Goal: Check status: Check status

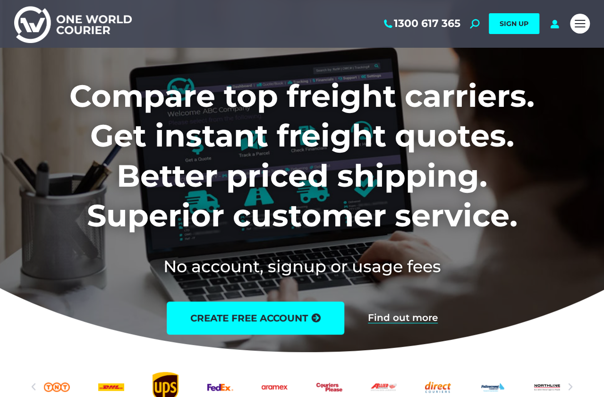
drag, startPoint x: 0, startPoint y: 0, endPoint x: 553, endPoint y: 29, distance: 554.1
click at [553, 29] on div "1300 617 365 Search: *** SIGN UP Search: ***" at bounding box center [350, 24] width 429 height 48
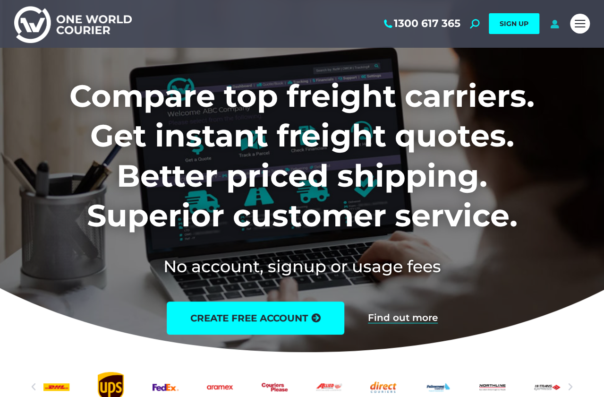
click at [554, 25] on icon at bounding box center [555, 23] width 12 height 9
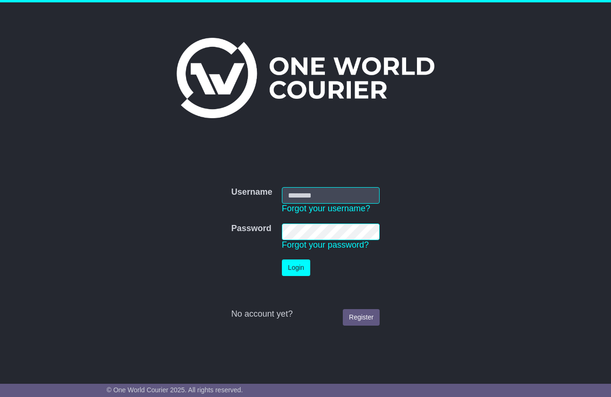
type input "**********"
click at [297, 268] on button "Login" at bounding box center [296, 267] width 28 height 17
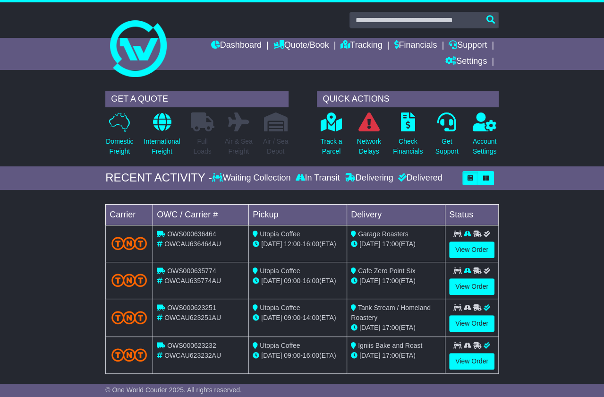
click at [51, 271] on div "Loading... No bookings found Carrier OWC / Carrier # Pickup Delivery Status OWS…" at bounding box center [302, 292] width 604 height 194
click at [55, 270] on div "Loading... No bookings found Carrier OWC / Carrier # Pickup Delivery Status OWS…" at bounding box center [302, 292] width 604 height 194
drag, startPoint x: 417, startPoint y: 242, endPoint x: 354, endPoint y: 235, distance: 64.2
click at [354, 235] on td "Garage Roasters 25 Aug 17:00 (ETA)" at bounding box center [396, 243] width 98 height 37
drag, startPoint x: 354, startPoint y: 235, endPoint x: 425, endPoint y: 237, distance: 71.4
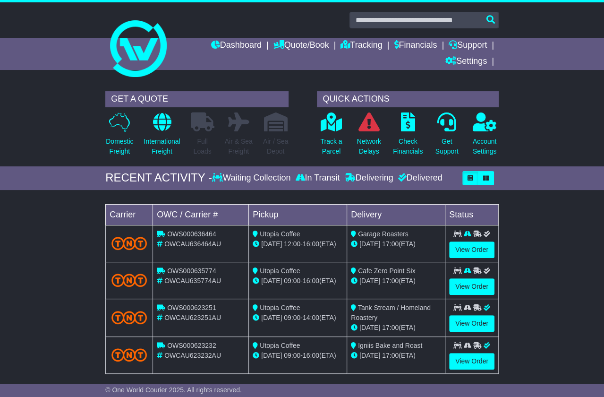
click at [425, 239] on div "25 Aug 17:00 (ETA)" at bounding box center [396, 244] width 90 height 10
click at [423, 241] on div "25 Aug 17:00 (ETA)" at bounding box center [396, 244] width 90 height 10
drag, startPoint x: 423, startPoint y: 241, endPoint x: 371, endPoint y: 239, distance: 52.5
drag, startPoint x: 371, startPoint y: 239, endPoint x: 420, endPoint y: 254, distance: 51.7
click at [420, 254] on td "Garage Roasters 25 Aug 17:00 (ETA)" at bounding box center [396, 243] width 98 height 37
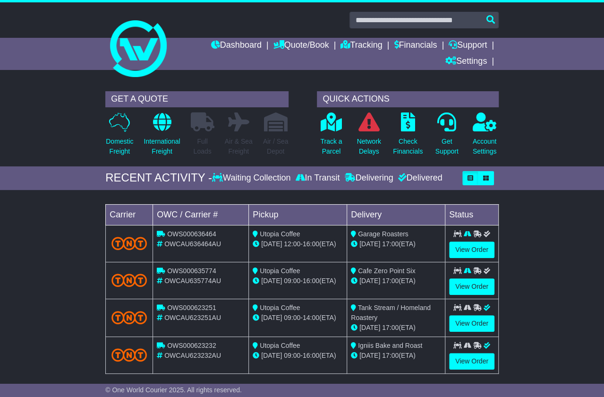
drag, startPoint x: 416, startPoint y: 243, endPoint x: 359, endPoint y: 233, distance: 58.5
click at [359, 233] on td "Garage Roasters 25 Aug 17:00 (ETA)" at bounding box center [396, 243] width 98 height 37
drag, startPoint x: 359, startPoint y: 233, endPoint x: 425, endPoint y: 247, distance: 68.2
click at [425, 247] on td "Garage Roasters 25 Aug 17:00 (ETA)" at bounding box center [396, 243] width 98 height 37
drag, startPoint x: 425, startPoint y: 247, endPoint x: 419, endPoint y: 239, distance: 10.4
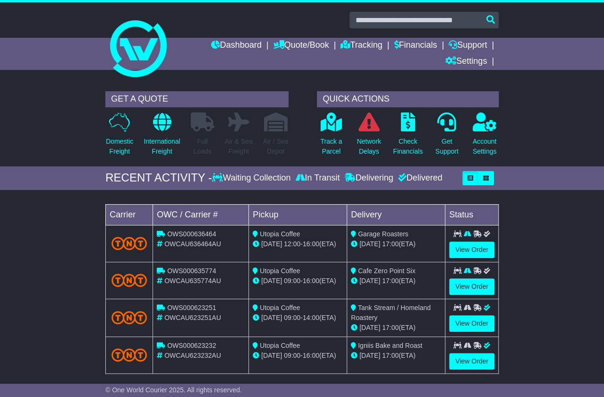
click at [419, 239] on div "25 Aug 17:00 (ETA)" at bounding box center [396, 244] width 90 height 10
click at [423, 241] on div "25 Aug 17:00 (ETA)" at bounding box center [396, 244] width 90 height 10
click at [469, 247] on link "View Order" at bounding box center [471, 249] width 45 height 17
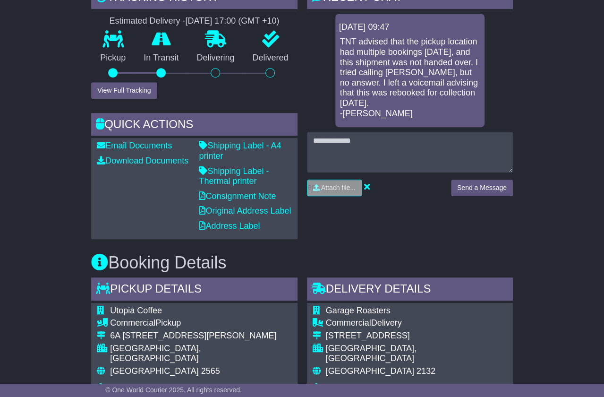
scroll to position [265, 0]
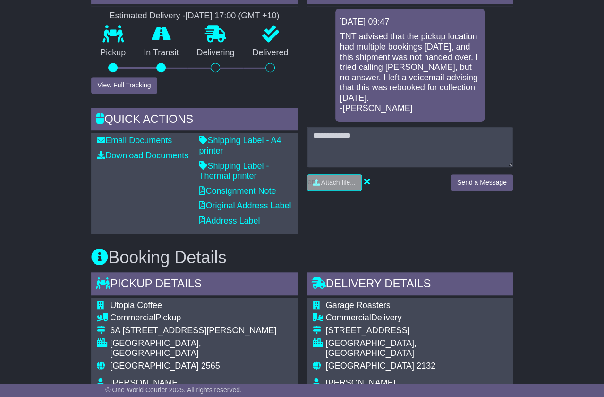
click at [74, 200] on div "Email Download Tracking Pricing Insurance" at bounding box center [302, 394] width 604 height 955
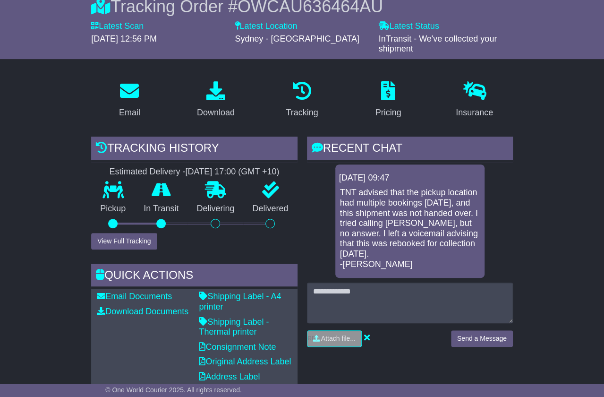
scroll to position [0, 0]
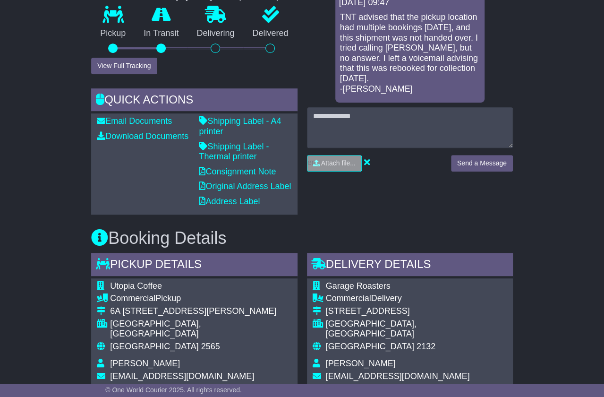
scroll to position [284, 0]
click at [59, 195] on div "Email Download Tracking Pricing Insurance" at bounding box center [302, 375] width 604 height 955
click at [66, 166] on div "Email Download Tracking Pricing Insurance" at bounding box center [302, 375] width 604 height 955
click at [71, 134] on div "Email Download Tracking Pricing Insurance" at bounding box center [302, 375] width 604 height 955
click at [65, 144] on div "Email Download Tracking Pricing Insurance" at bounding box center [302, 375] width 604 height 955
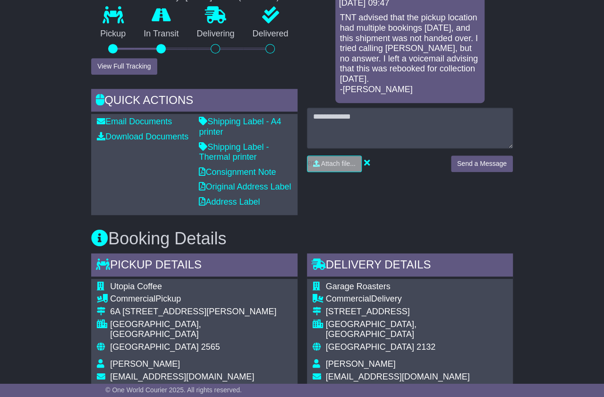
click at [65, 144] on div "Email Download Tracking Pricing Insurance" at bounding box center [302, 375] width 604 height 955
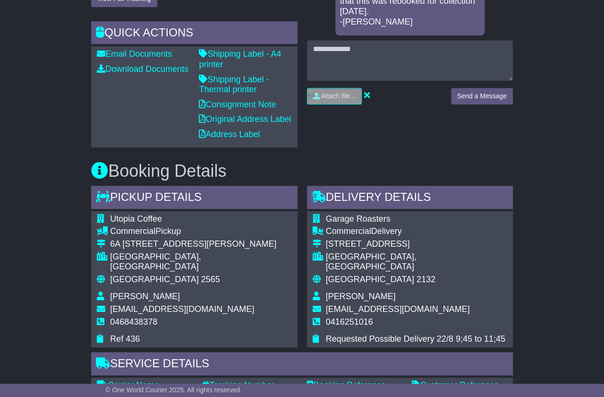
click at [68, 126] on div "Email Download Tracking Pricing Insurance" at bounding box center [302, 308] width 604 height 955
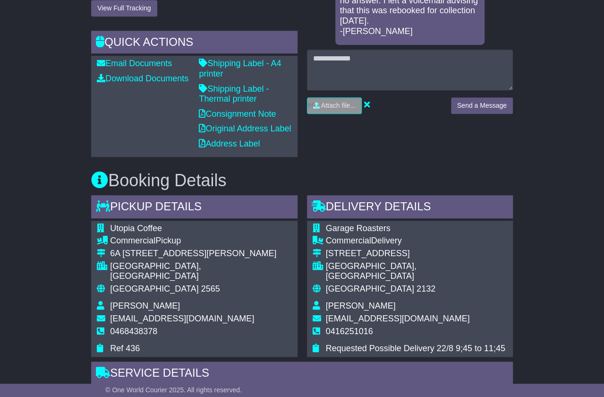
scroll to position [341, 0]
drag, startPoint x: 68, startPoint y: 126, endPoint x: 70, endPoint y: 98, distance: 27.9
click at [70, 98] on div "Email Download Tracking Pricing Insurance" at bounding box center [302, 318] width 604 height 955
click at [74, 109] on div "Email Download Tracking Pricing Insurance" at bounding box center [302, 318] width 604 height 955
click at [46, 88] on div "Email Download Tracking Pricing Insurance" at bounding box center [302, 318] width 604 height 955
